Goal: Find specific page/section: Find specific page/section

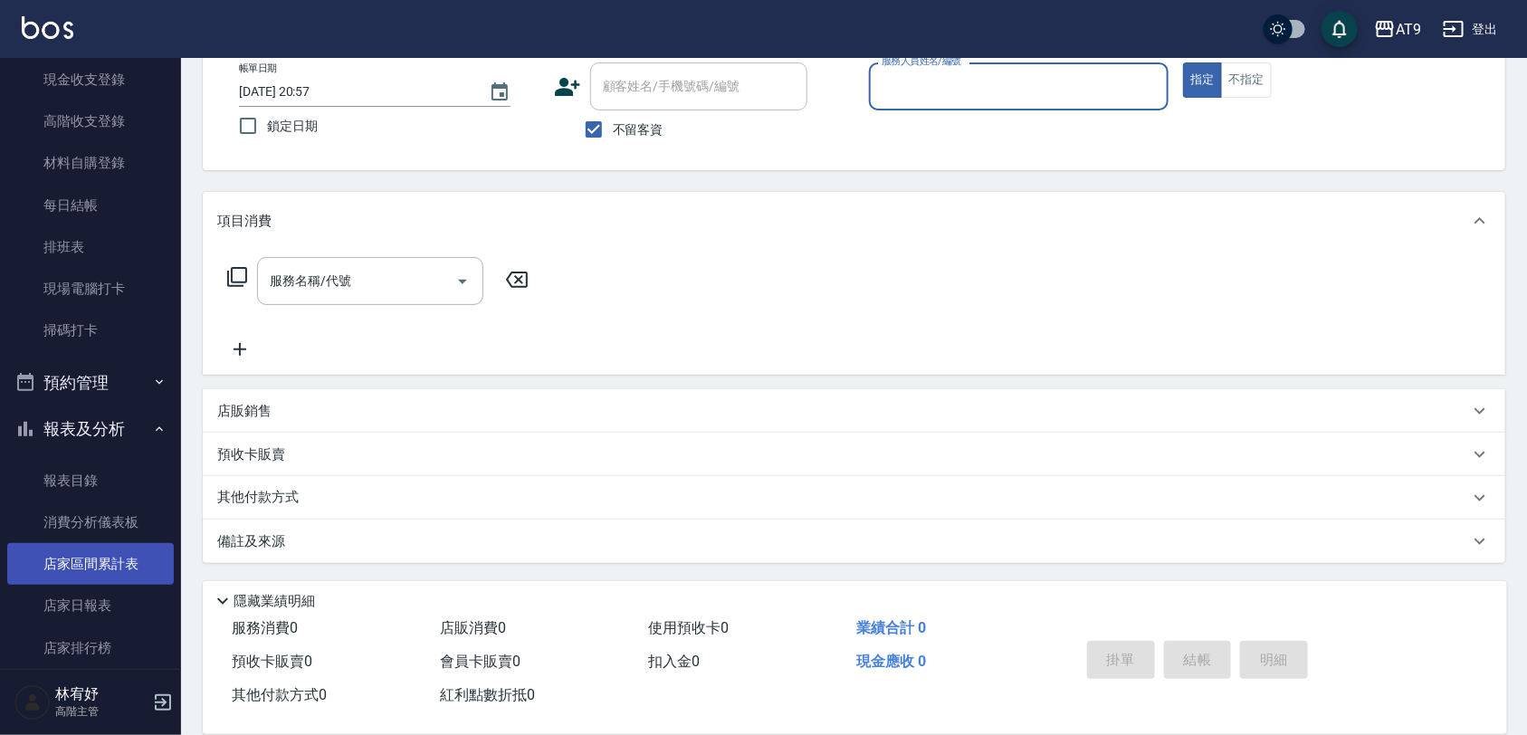
scroll to position [339, 0]
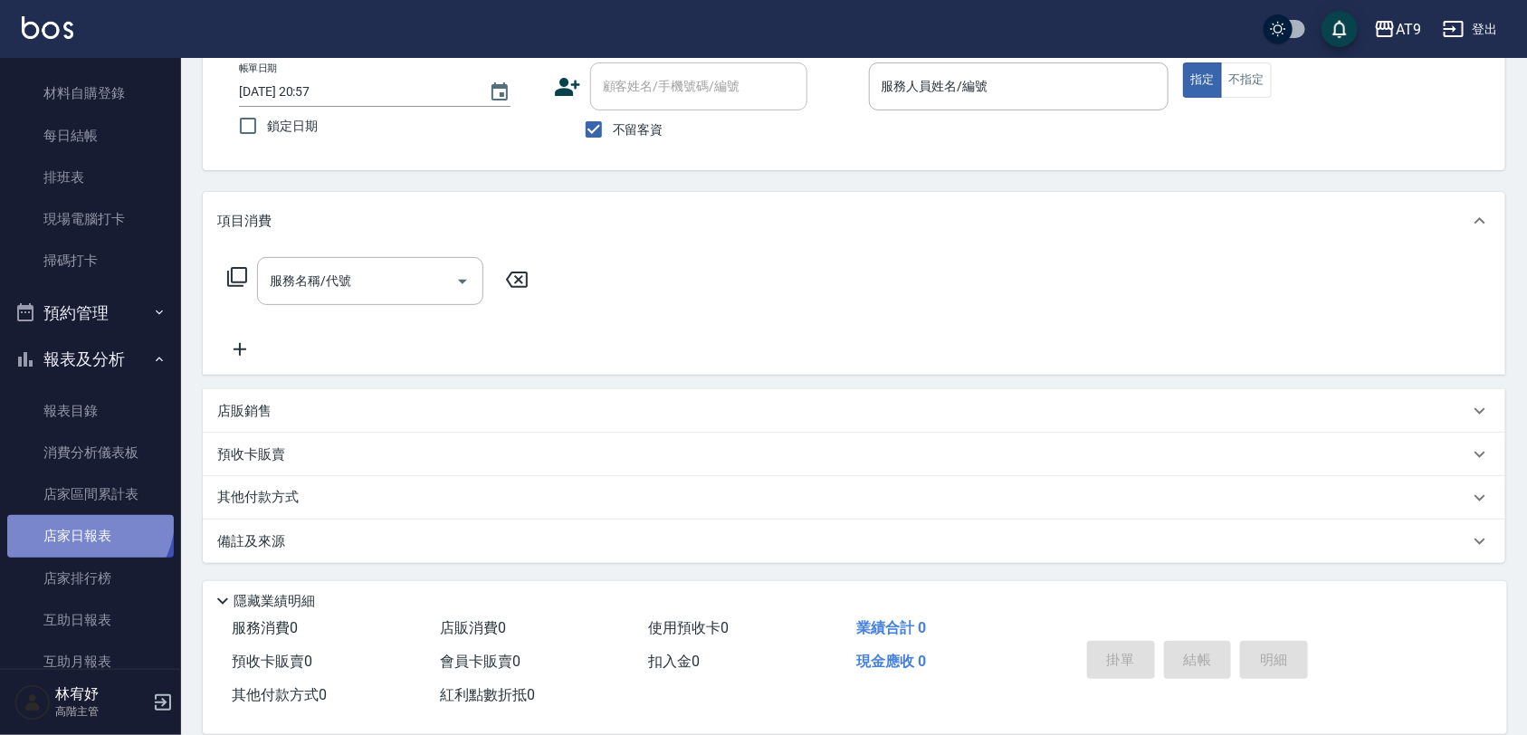
click at [83, 521] on link "店家日報表" at bounding box center [90, 536] width 167 height 42
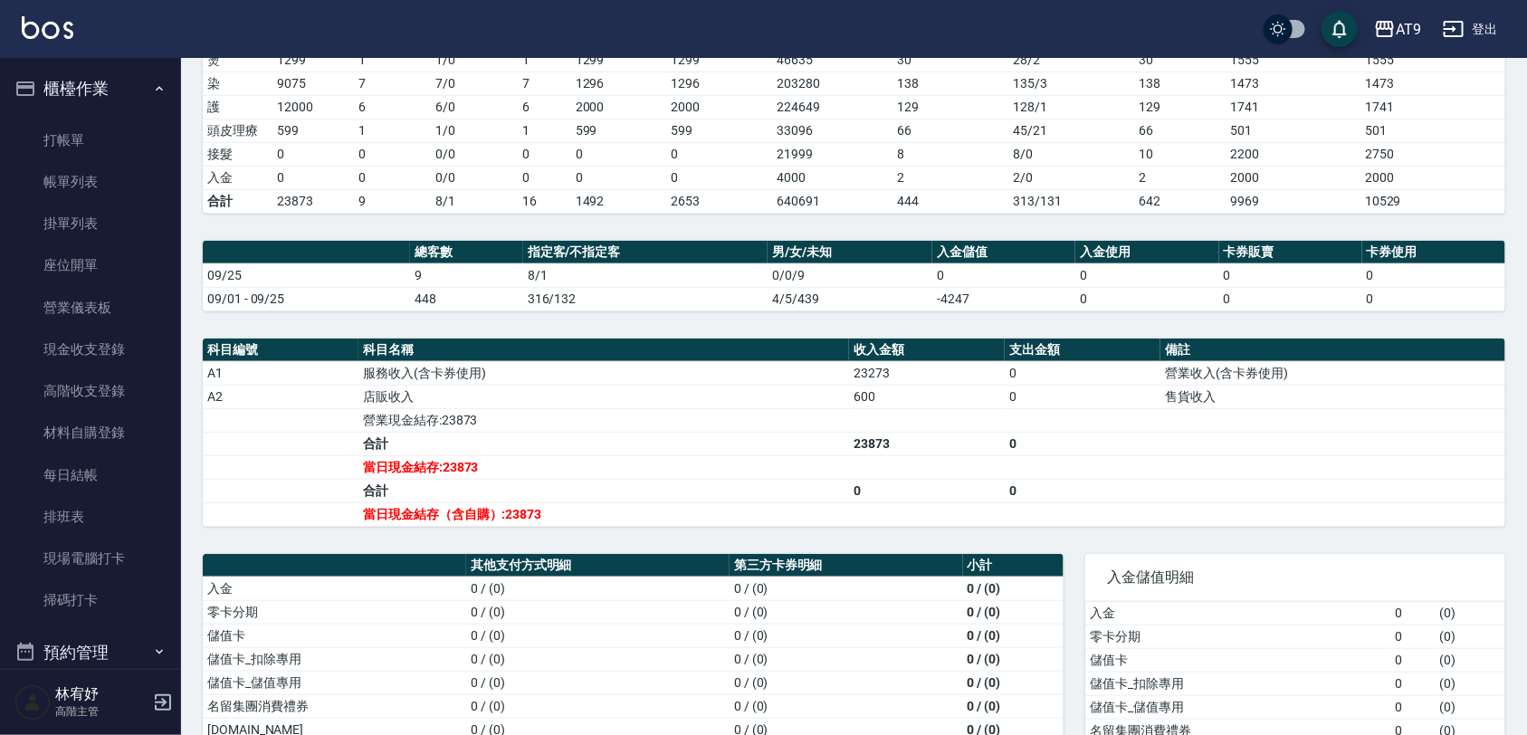
drag, startPoint x: 98, startPoint y: 173, endPoint x: 760, endPoint y: 431, distance: 711.1
click at [98, 173] on link "帳單列表" at bounding box center [90, 182] width 167 height 42
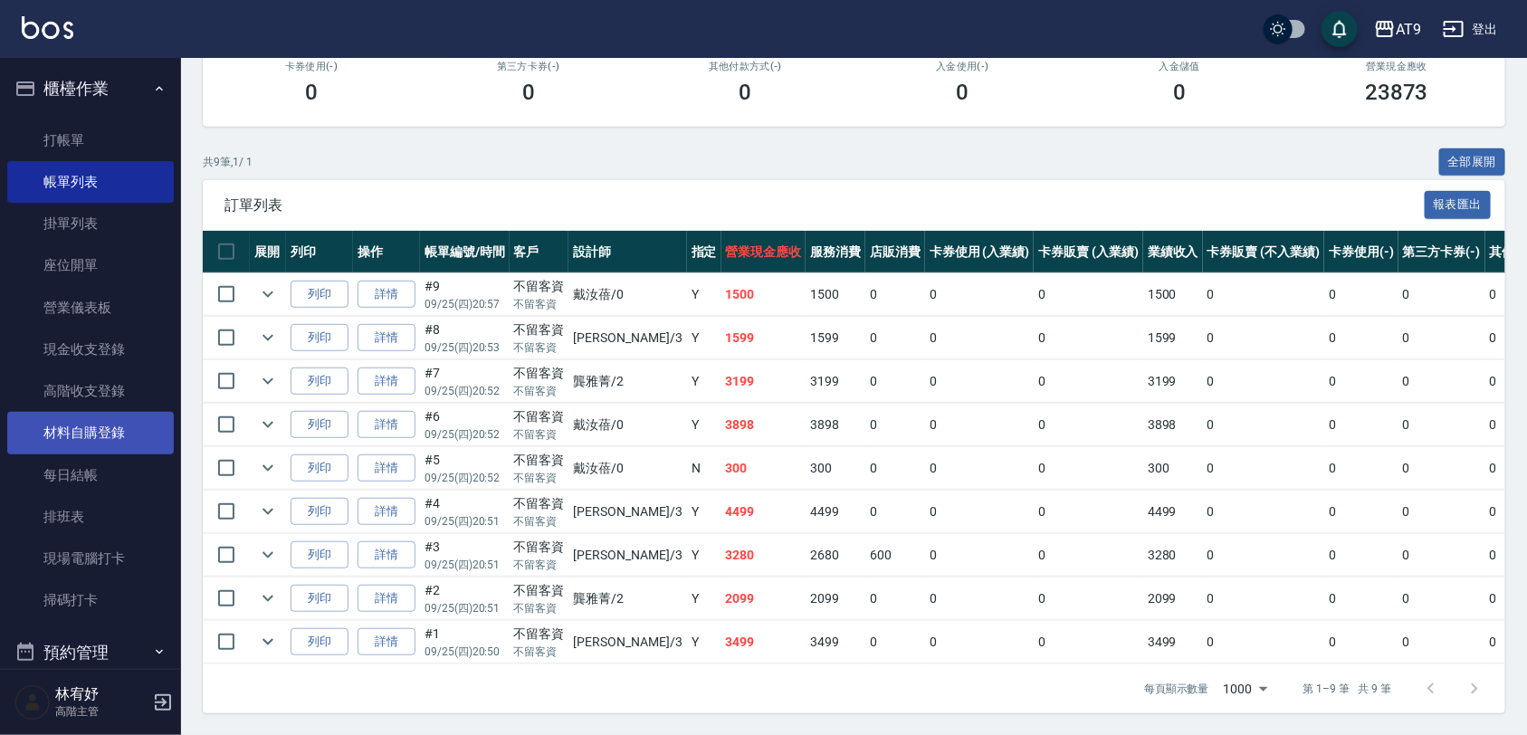
scroll to position [453, 0]
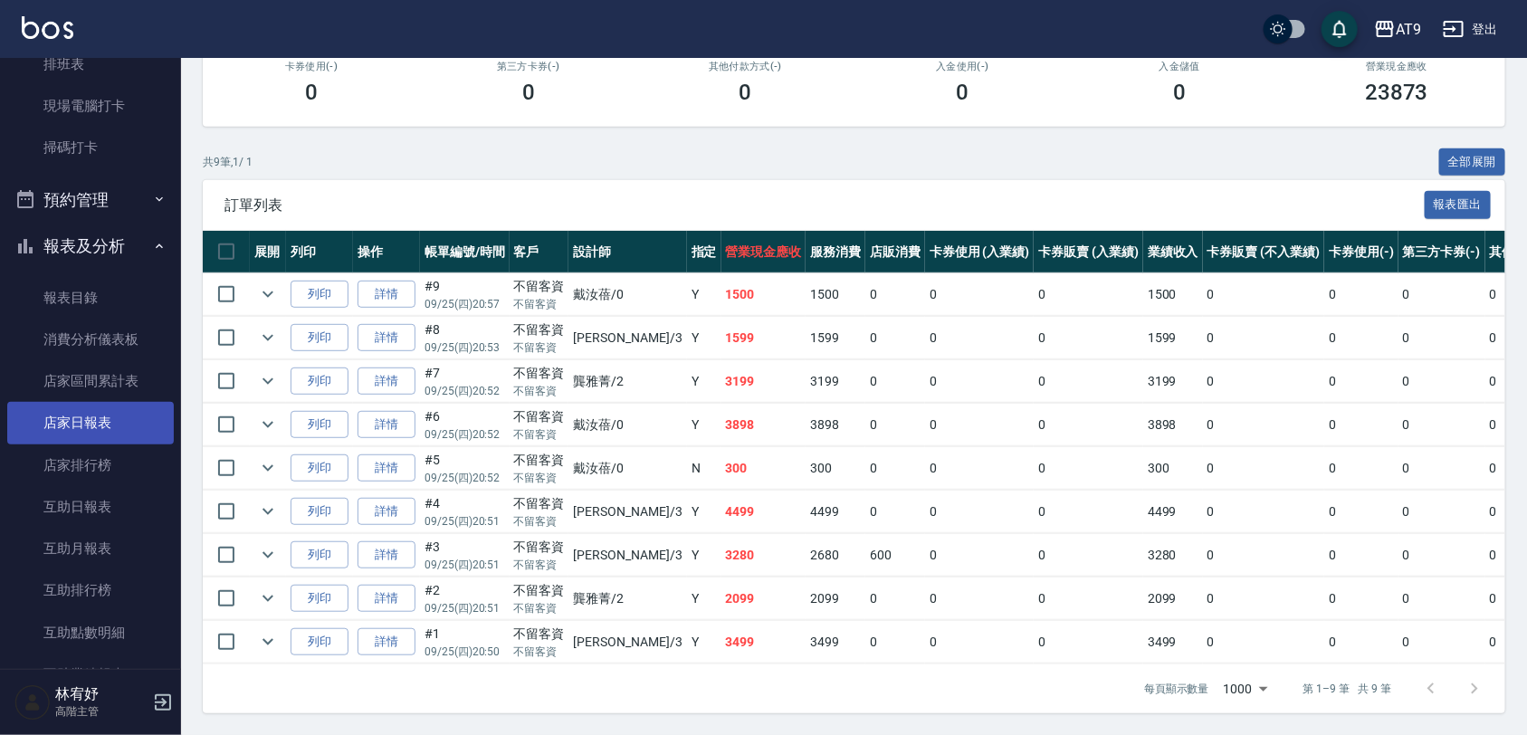
click at [123, 413] on link "店家日報表" at bounding box center [90, 423] width 167 height 42
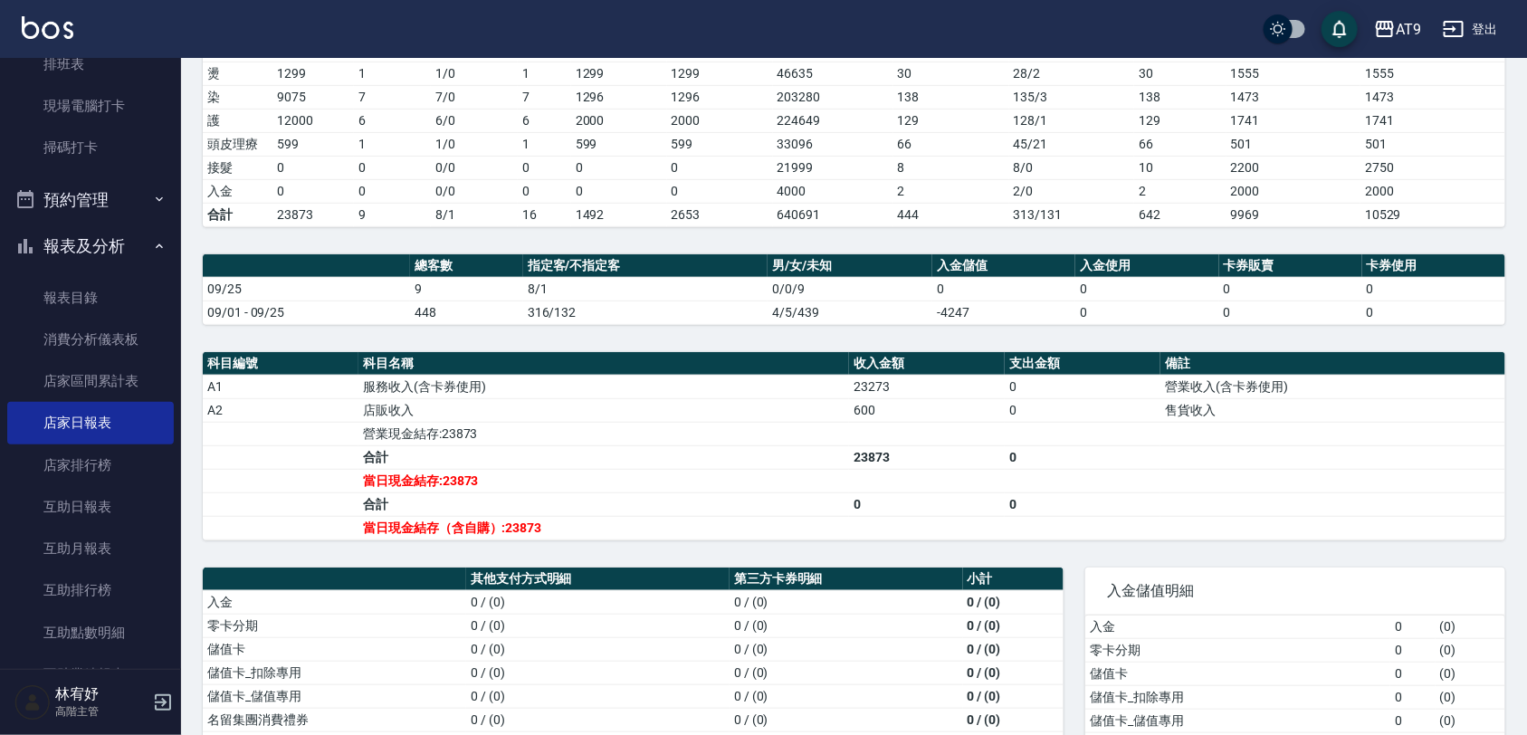
scroll to position [339, 0]
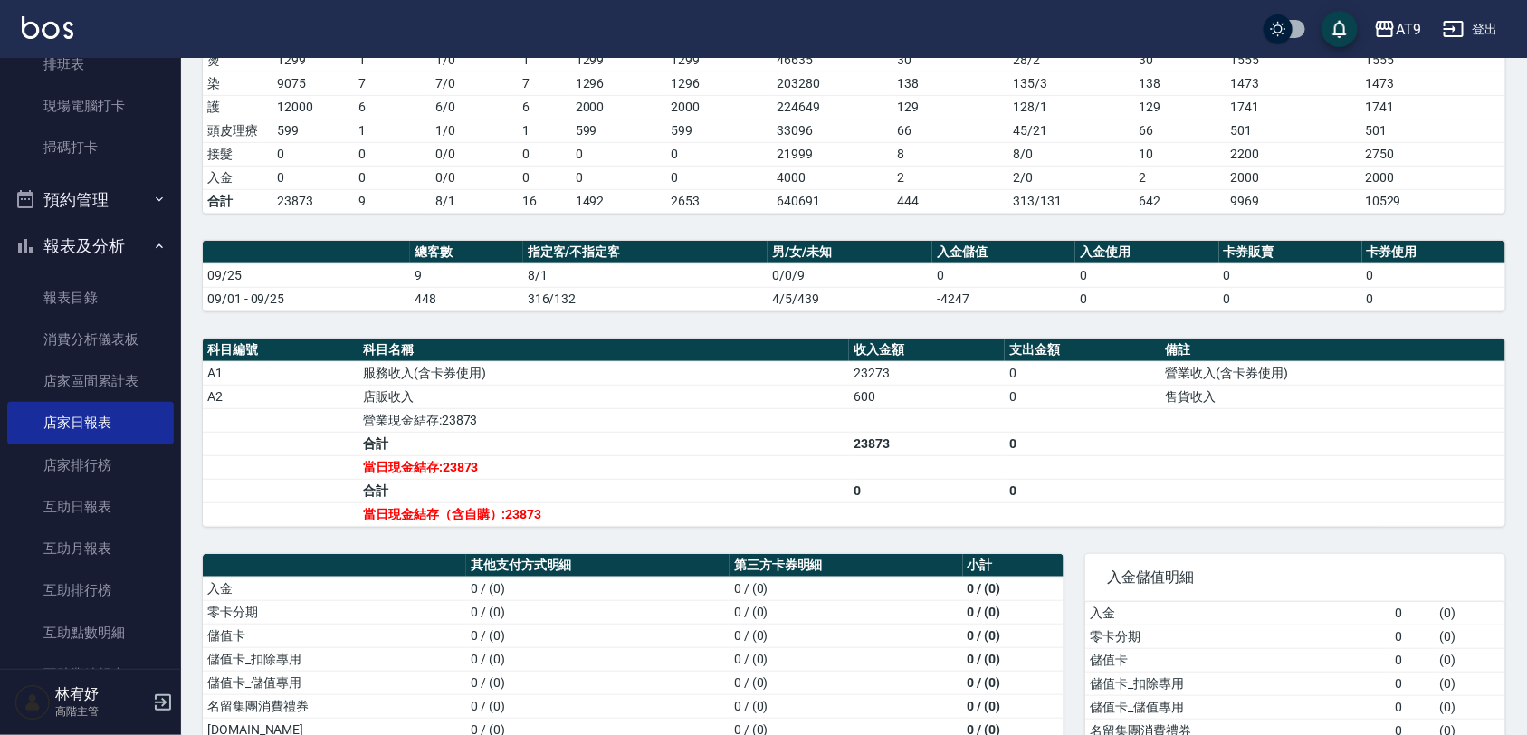
click at [1155, 269] on td "0" at bounding box center [1146, 275] width 143 height 24
click at [1476, 29] on button "登出" at bounding box center [1471, 29] width 70 height 33
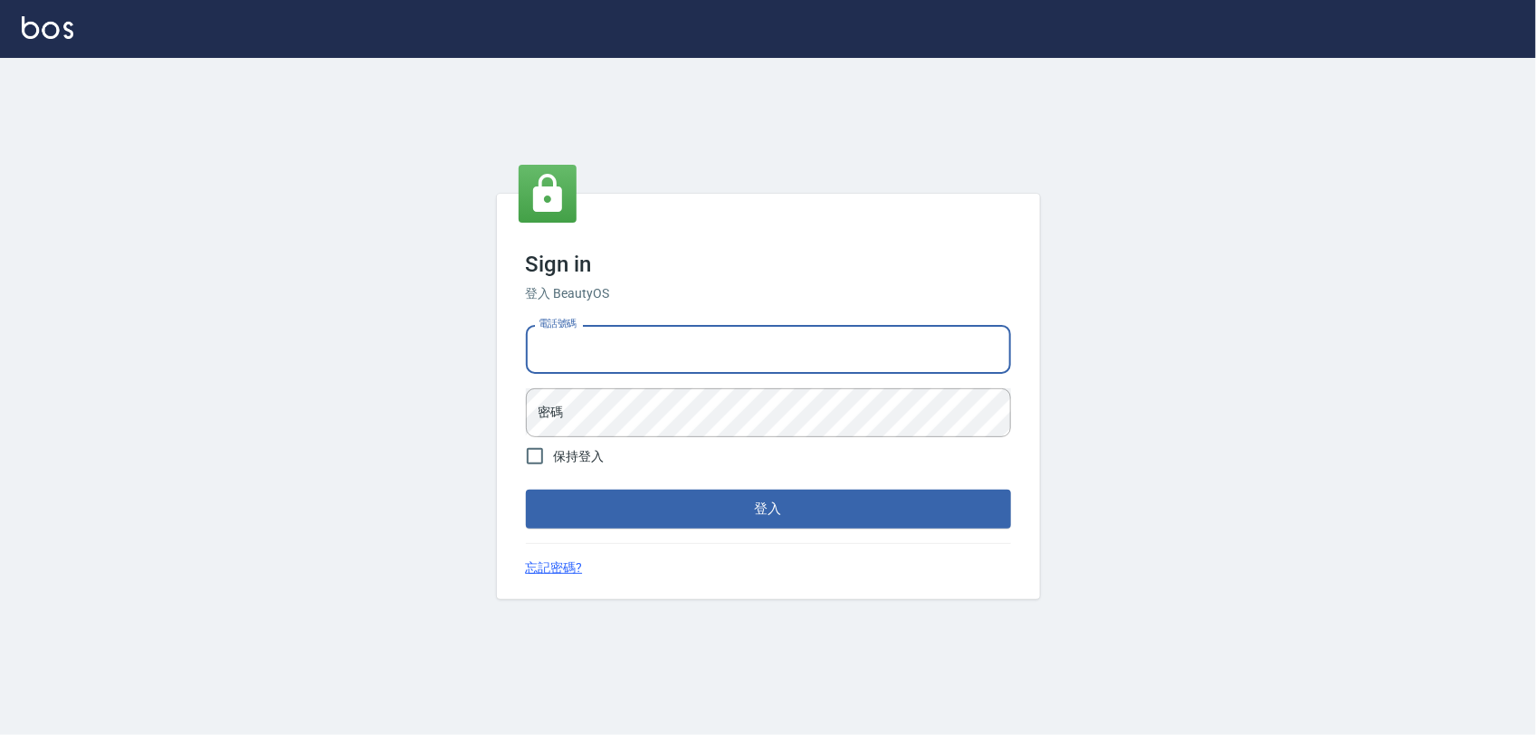
type input "0975151920"
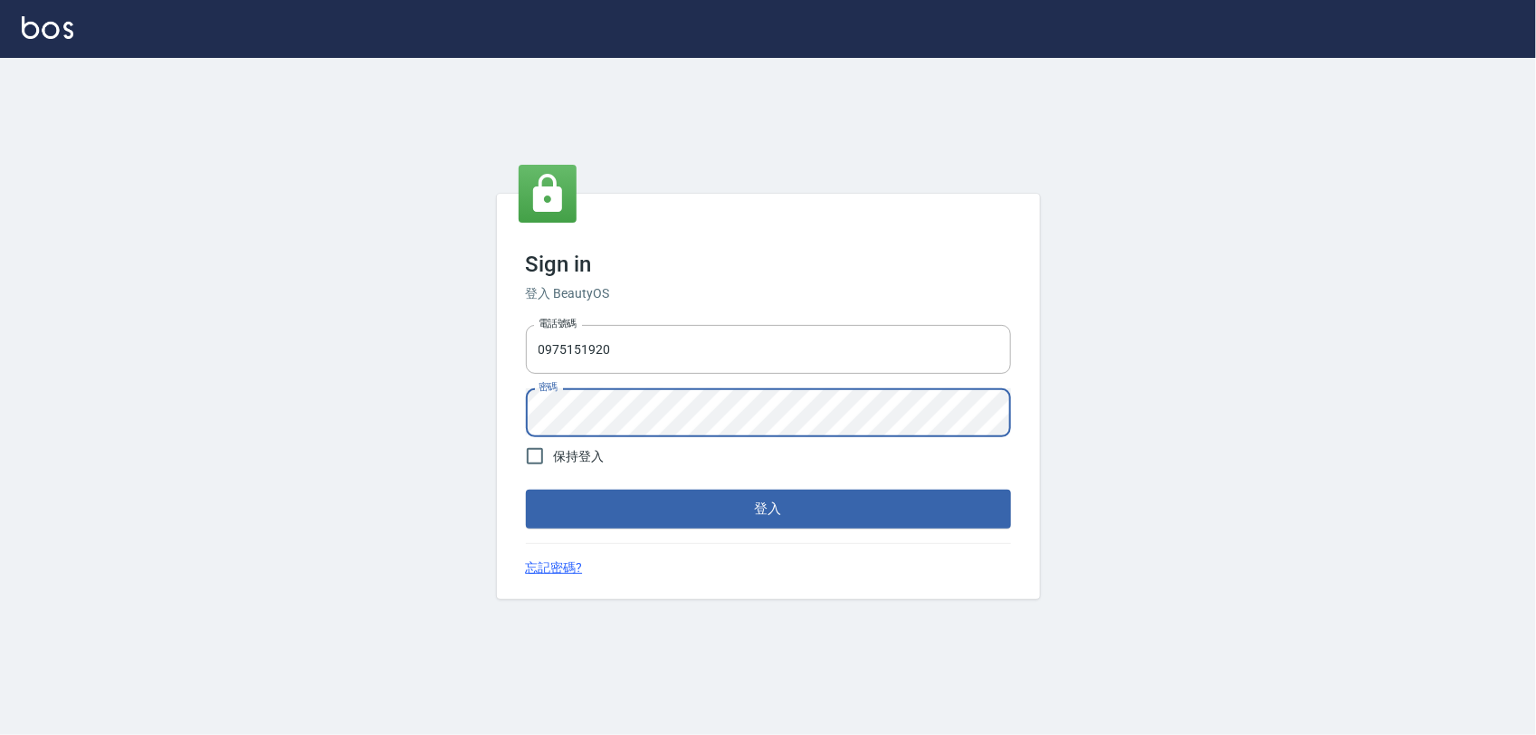
click at [292, 489] on div "Sign in 登入 BeautyOS 電話號碼 [PHONE_NUMBER] 電話號碼 密碼 密碼 保持登入 登入 忘記密碼?" at bounding box center [768, 396] width 1536 height 677
